Goal: Task Accomplishment & Management: Use online tool/utility

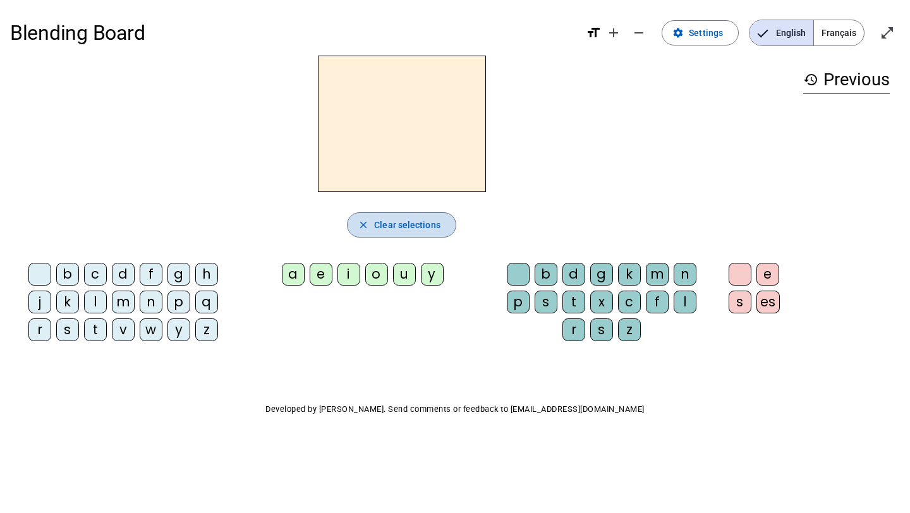
click at [397, 226] on span "Clear selections" at bounding box center [407, 224] width 66 height 15
click at [291, 279] on div "a" at bounding box center [293, 274] width 23 height 23
click at [331, 277] on div "e" at bounding box center [321, 274] width 23 height 23
click at [182, 279] on div "g" at bounding box center [178, 274] width 23 height 23
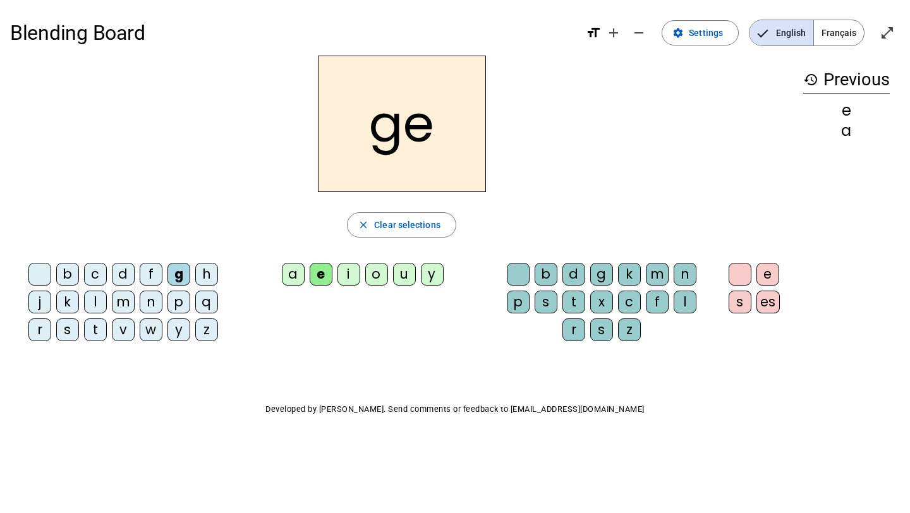
click at [141, 287] on letter-bubble "f" at bounding box center [154, 277] width 28 height 28
click at [143, 324] on div "w" at bounding box center [151, 329] width 23 height 23
click at [554, 278] on div "b" at bounding box center [546, 274] width 23 height 23
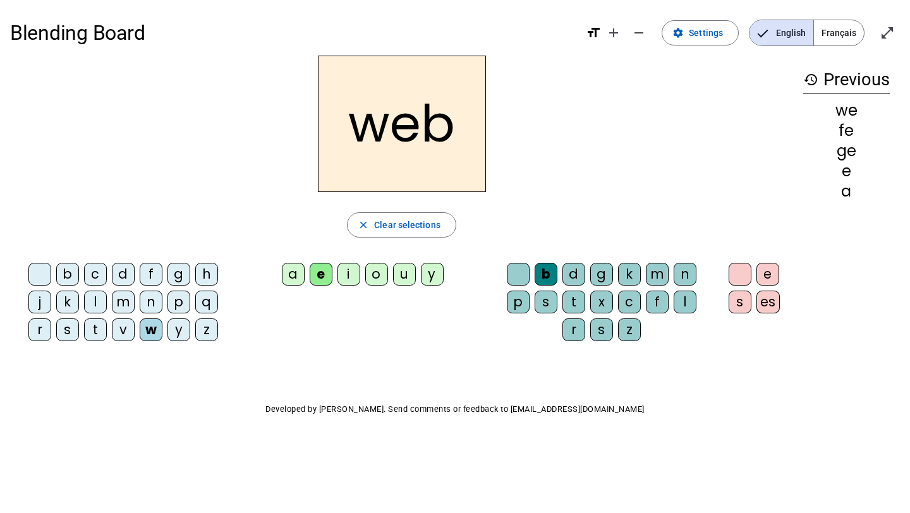
click at [585, 276] on letter-bubble "d" at bounding box center [576, 277] width 28 height 28
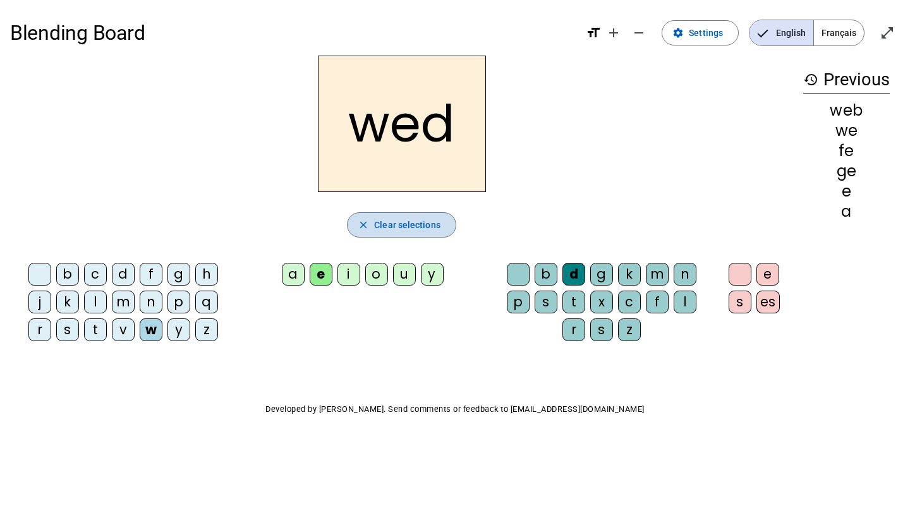
click at [423, 228] on span "Clear selections" at bounding box center [407, 224] width 66 height 15
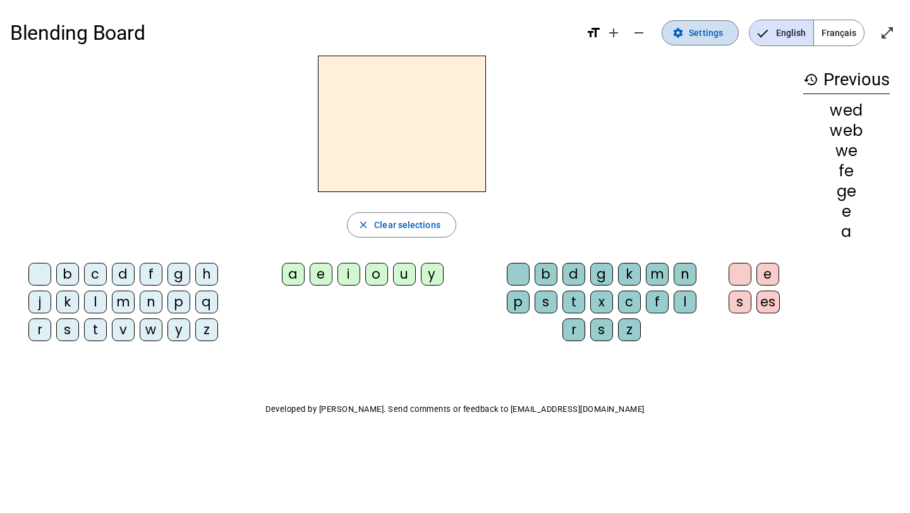
click at [710, 33] on span "Settings" at bounding box center [706, 32] width 34 height 15
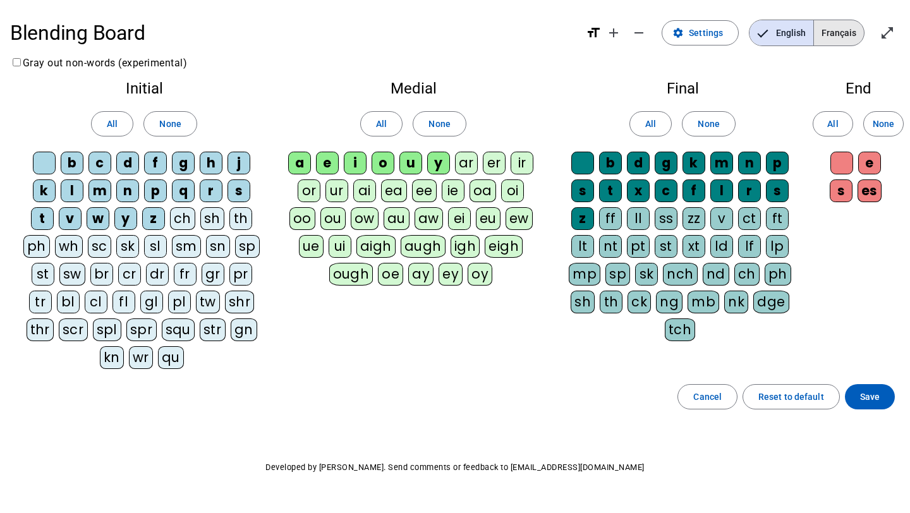
click at [852, 39] on span "Français" at bounding box center [839, 32] width 50 height 25
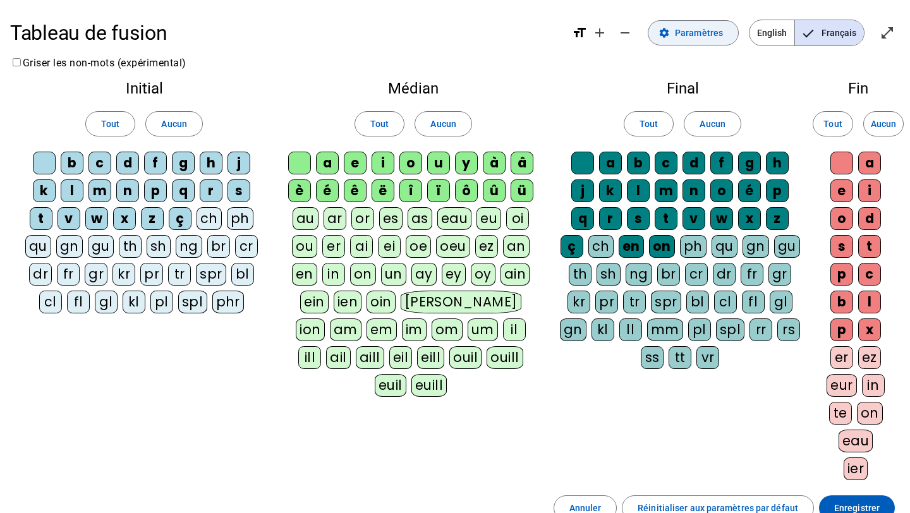
click at [713, 30] on span "Paramètres" at bounding box center [699, 32] width 48 height 15
click at [713, 35] on span "Paramètres" at bounding box center [699, 32] width 48 height 15
